Goal: Task Accomplishment & Management: Complete application form

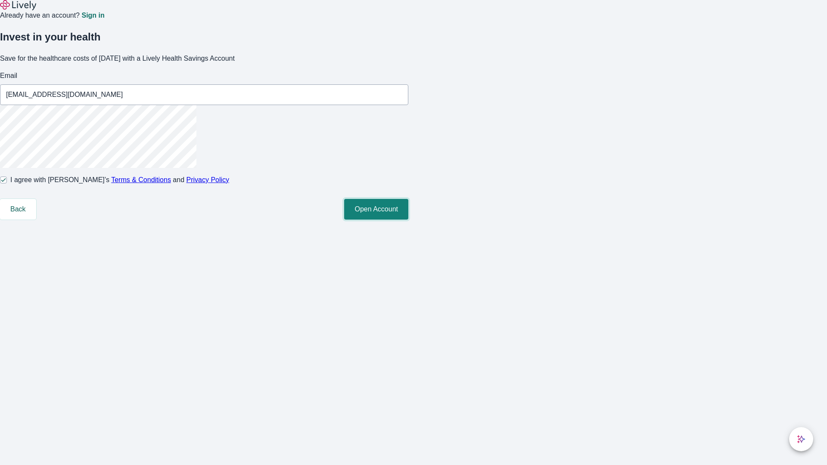
click at [408, 220] on button "Open Account" at bounding box center [376, 209] width 64 height 21
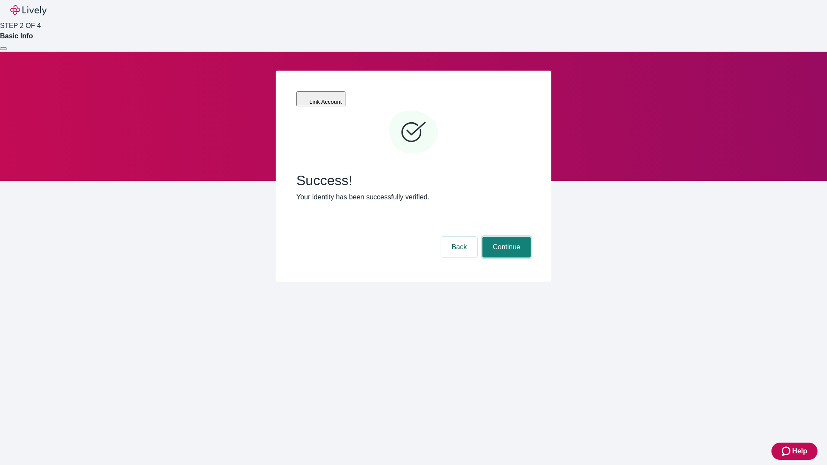
click at [505, 237] on button "Continue" at bounding box center [506, 247] width 48 height 21
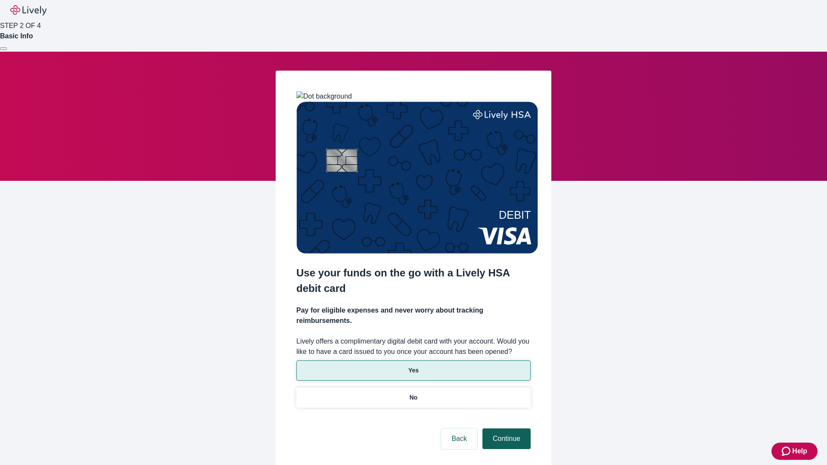
click at [413, 366] on p "Yes" at bounding box center [413, 370] width 10 height 9
click at [505, 429] on button "Continue" at bounding box center [506, 439] width 48 height 21
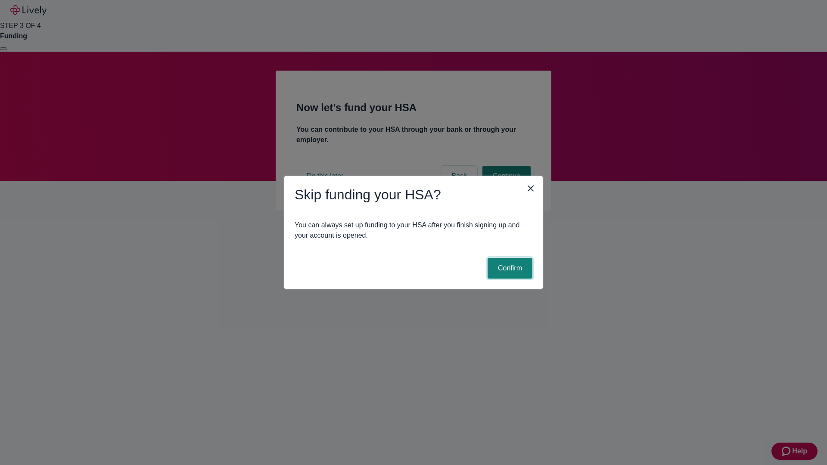
click at [509, 268] on button "Confirm" at bounding box center [510, 268] width 45 height 21
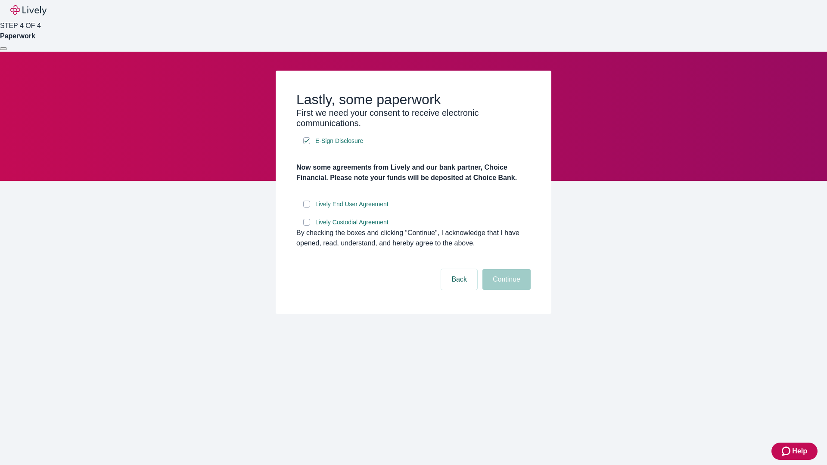
click at [307, 208] on input "Lively End User Agreement" at bounding box center [306, 204] width 7 height 7
checkbox input "true"
click at [307, 226] on input "Lively Custodial Agreement" at bounding box center [306, 222] width 7 height 7
checkbox input "true"
click at [505, 290] on button "Continue" at bounding box center [506, 279] width 48 height 21
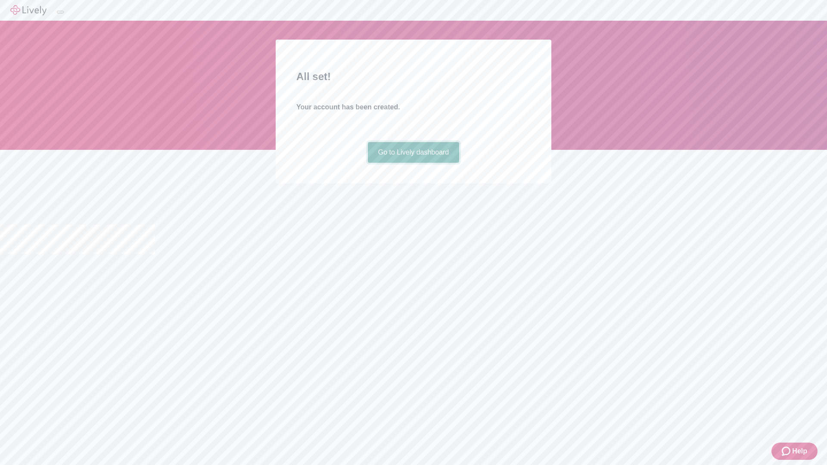
click at [413, 163] on link "Go to Lively dashboard" at bounding box center [414, 152] width 92 height 21
